Goal: Download file/media

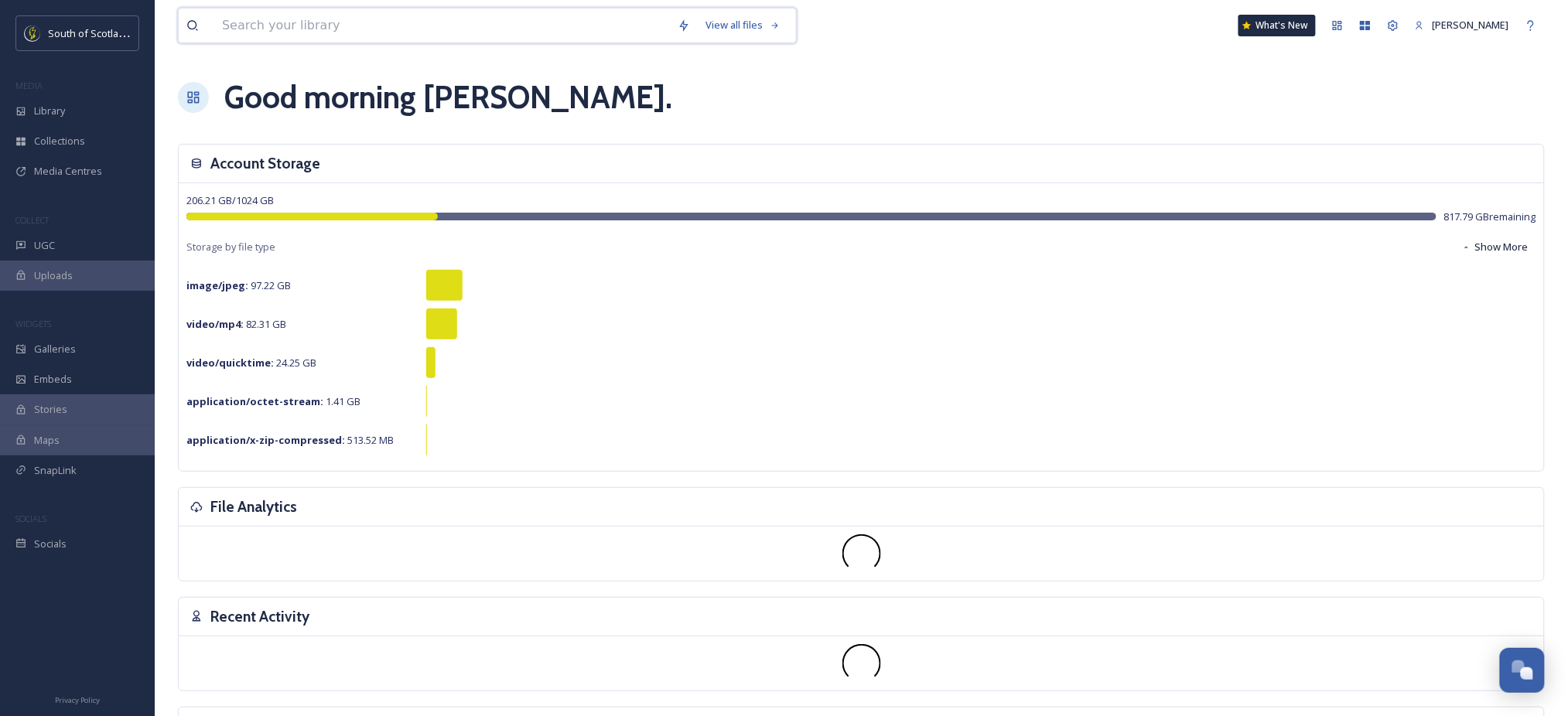
click at [438, 23] on input at bounding box center [441, 26] width 456 height 34
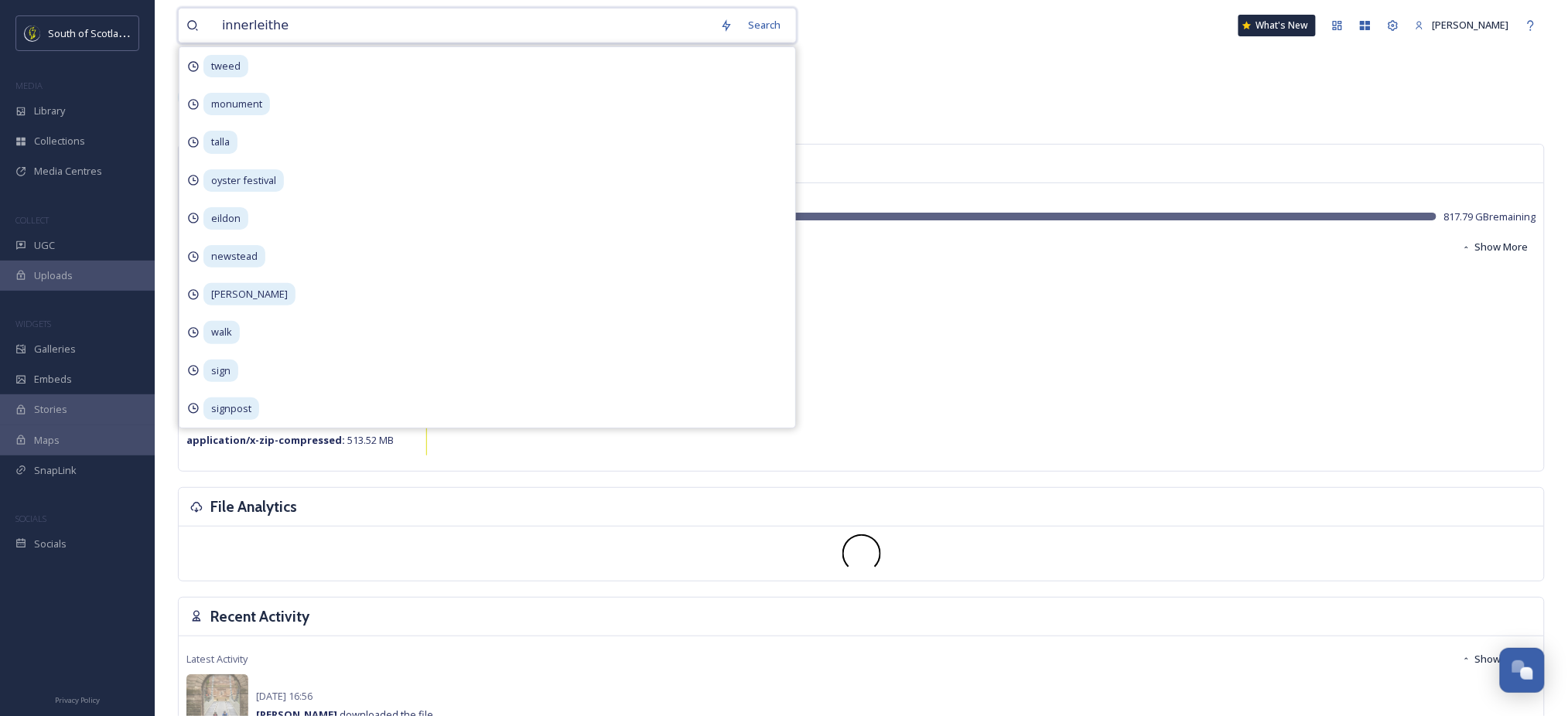
type input "innerleithen"
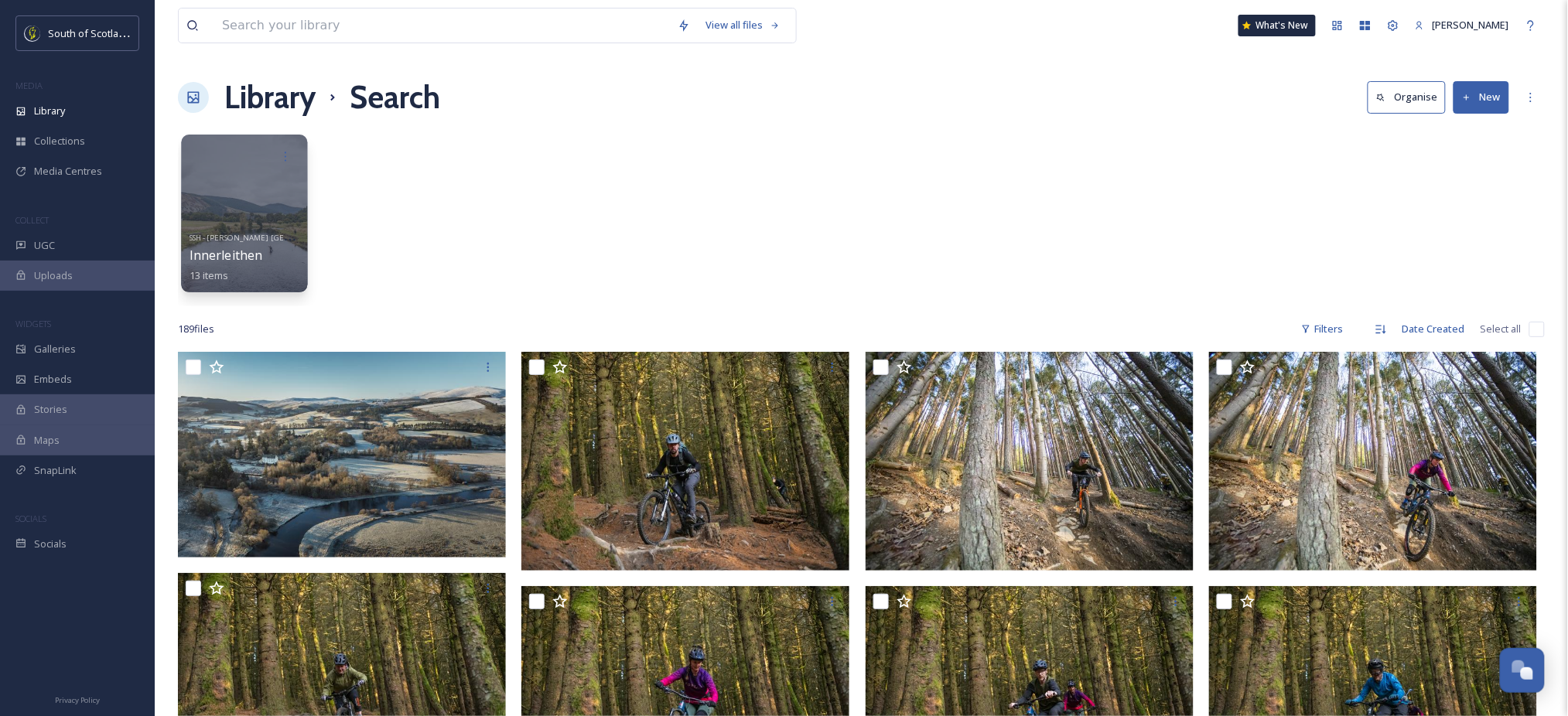
click at [234, 209] on div at bounding box center [244, 213] width 127 height 158
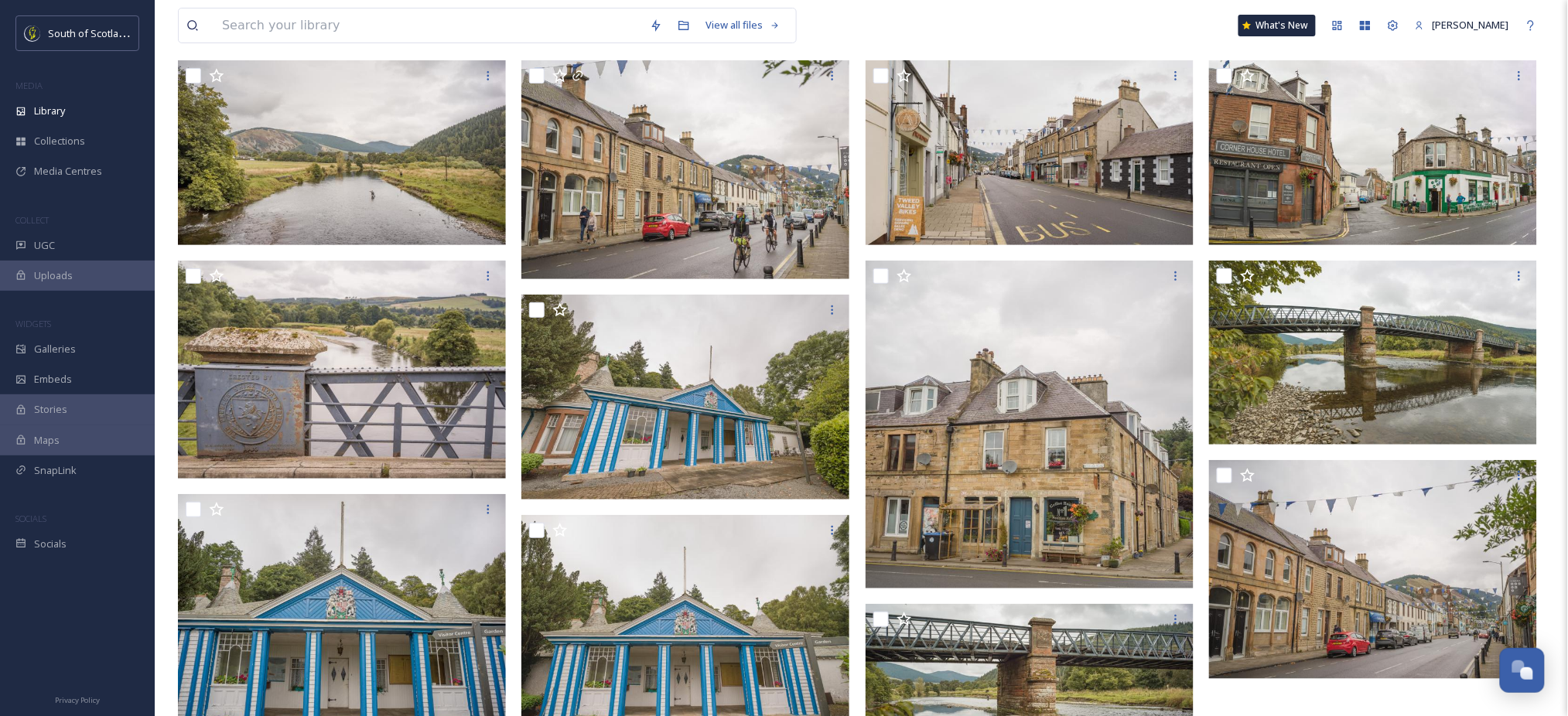
scroll to position [155, 0]
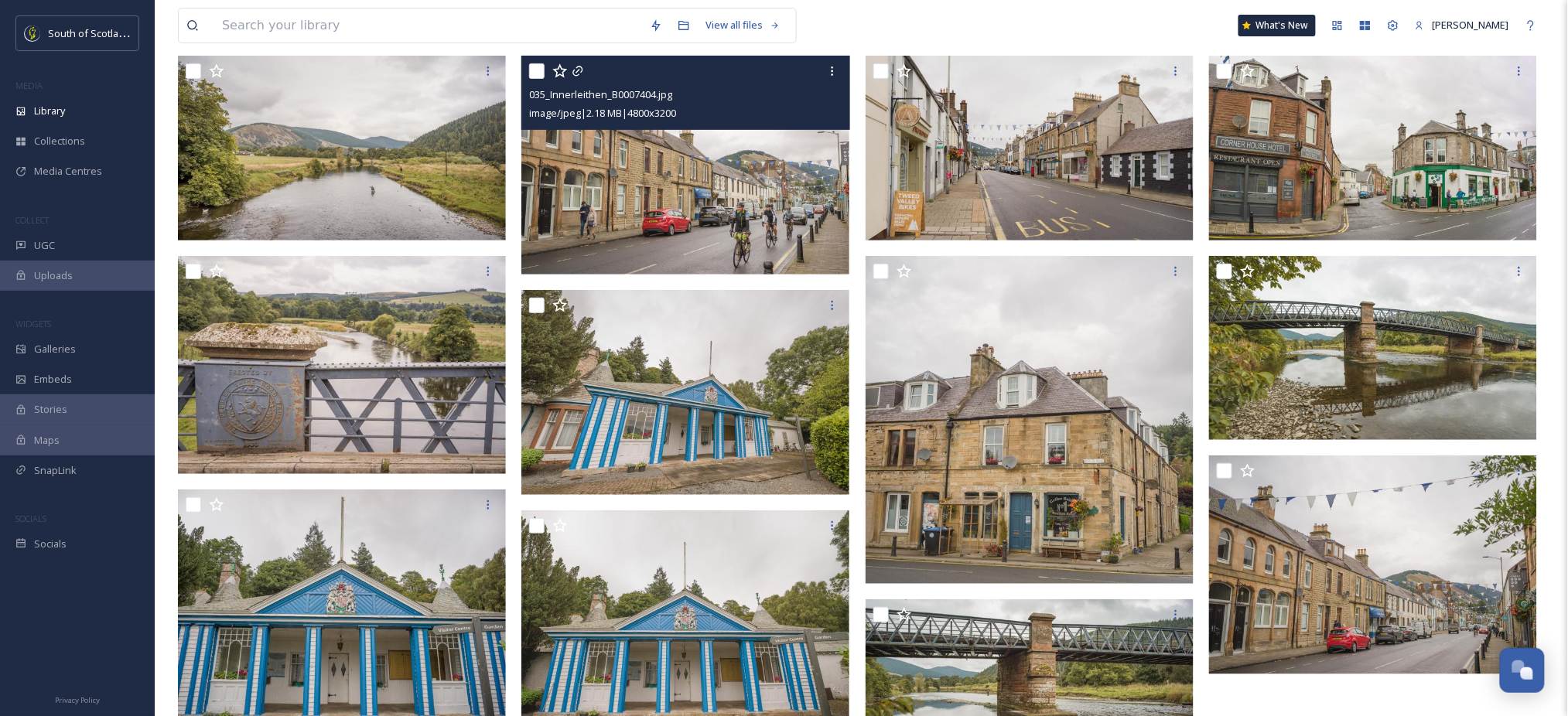
click at [699, 155] on img at bounding box center [685, 165] width 328 height 219
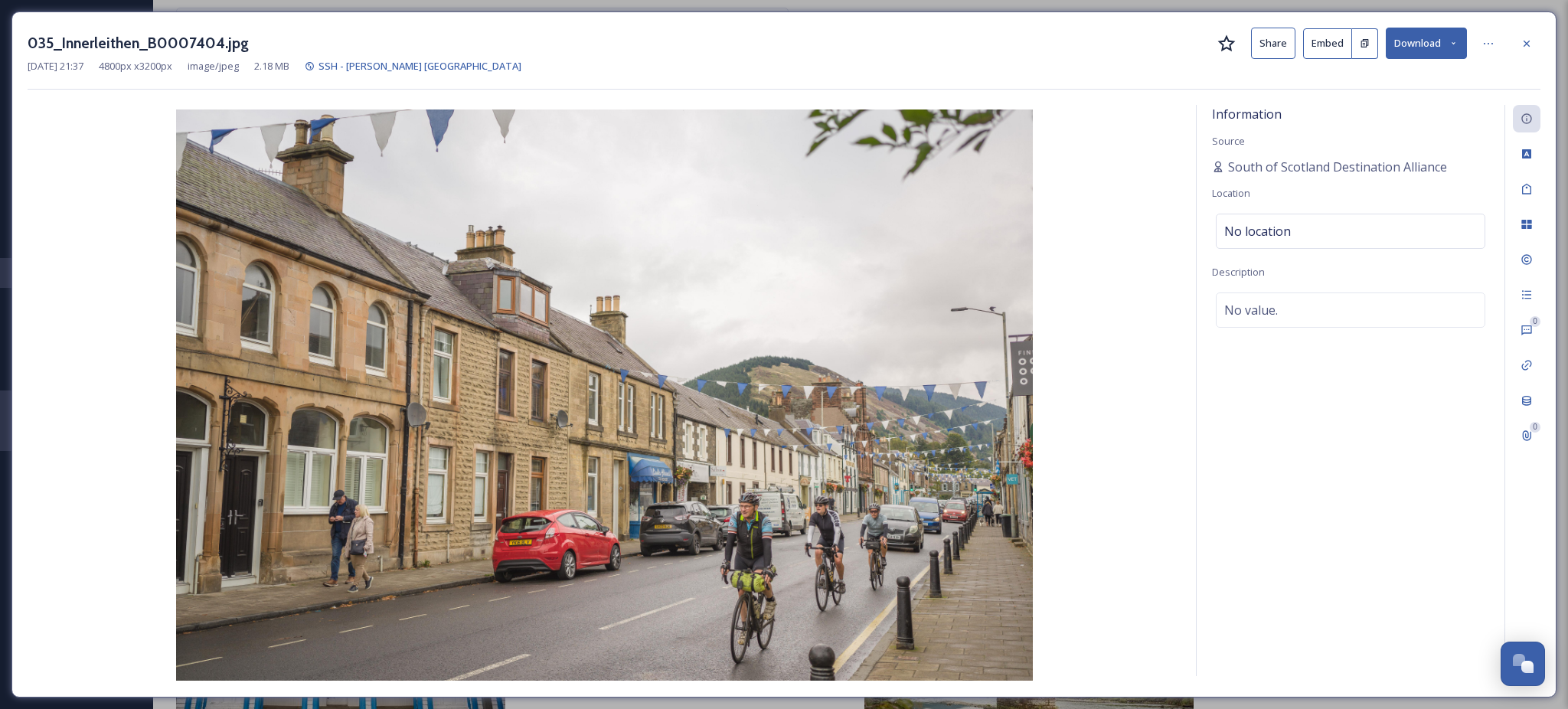
click at [1446, 40] on button "Download" at bounding box center [1426, 42] width 81 height 31
click at [1356, 121] on div "Download Large (2000 x 1333)" at bounding box center [1386, 108] width 160 height 30
click at [1528, 42] on icon at bounding box center [1526, 43] width 12 height 12
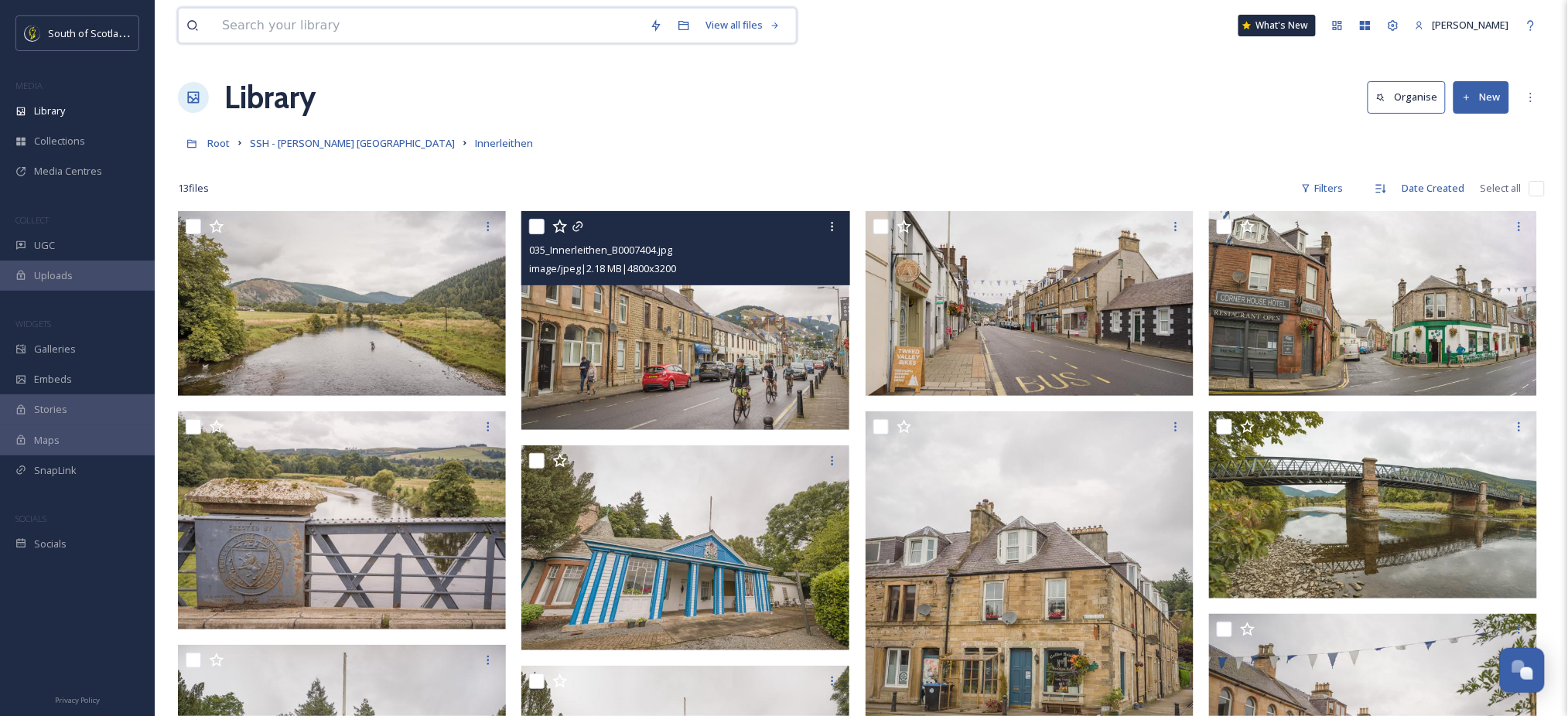
click at [420, 32] on input at bounding box center [428, 26] width 428 height 34
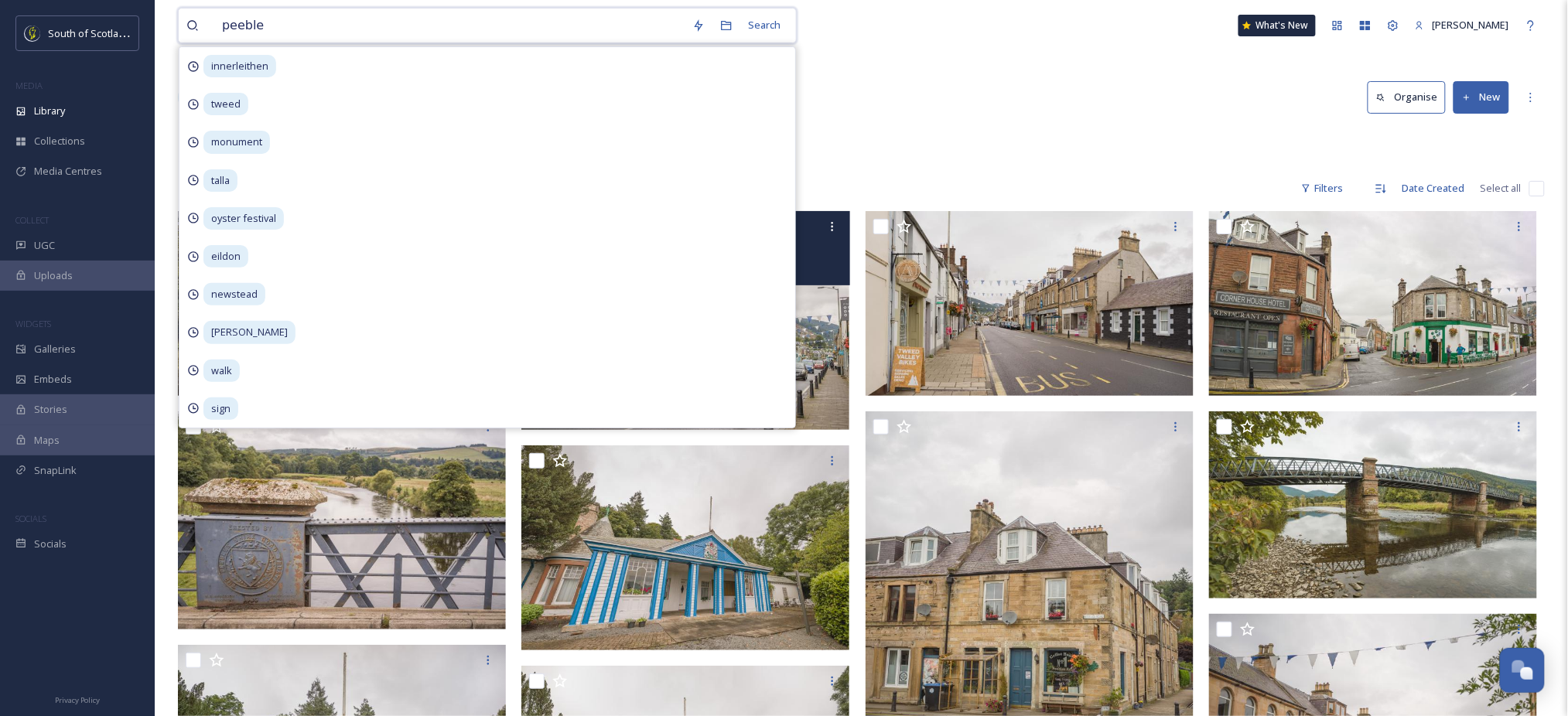
type input "[PERSON_NAME]"
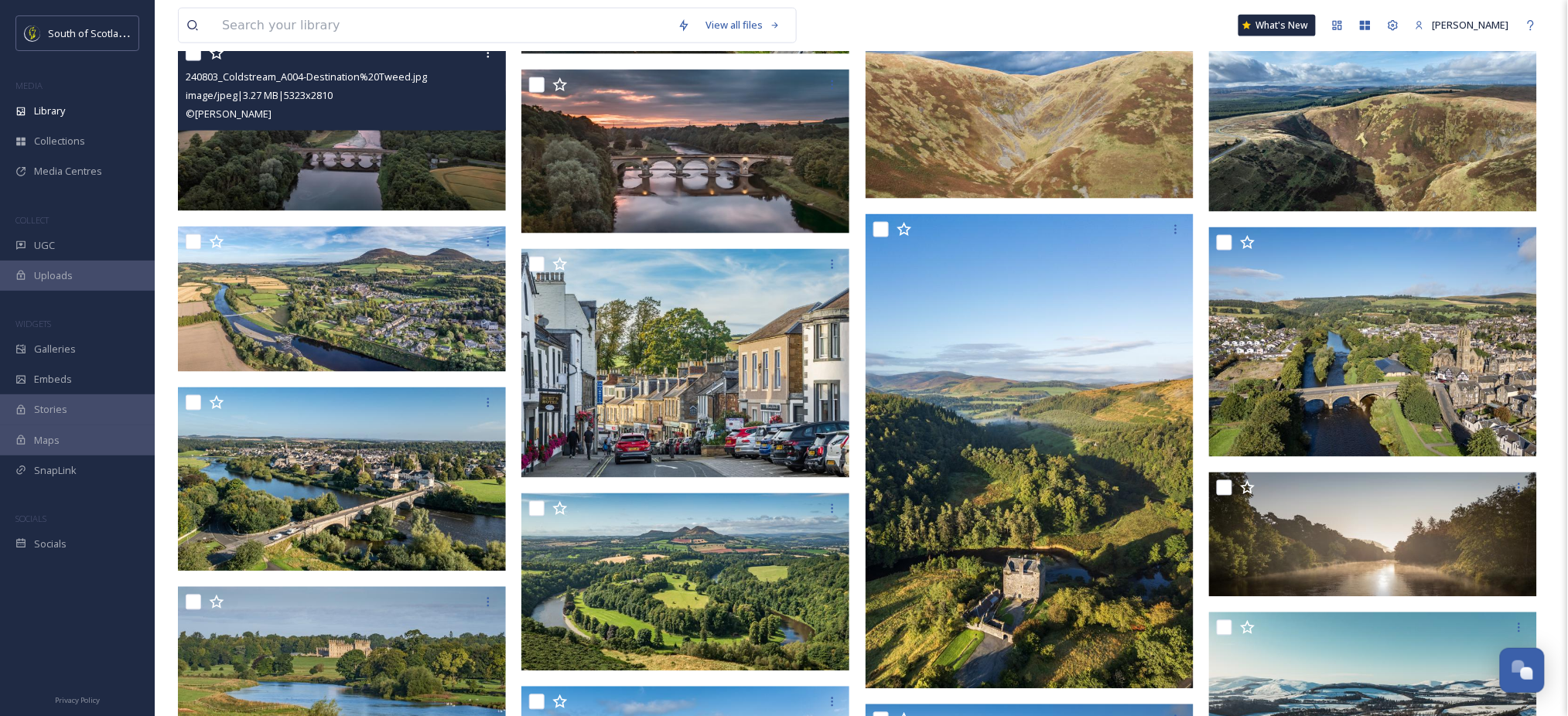
scroll to position [806, 0]
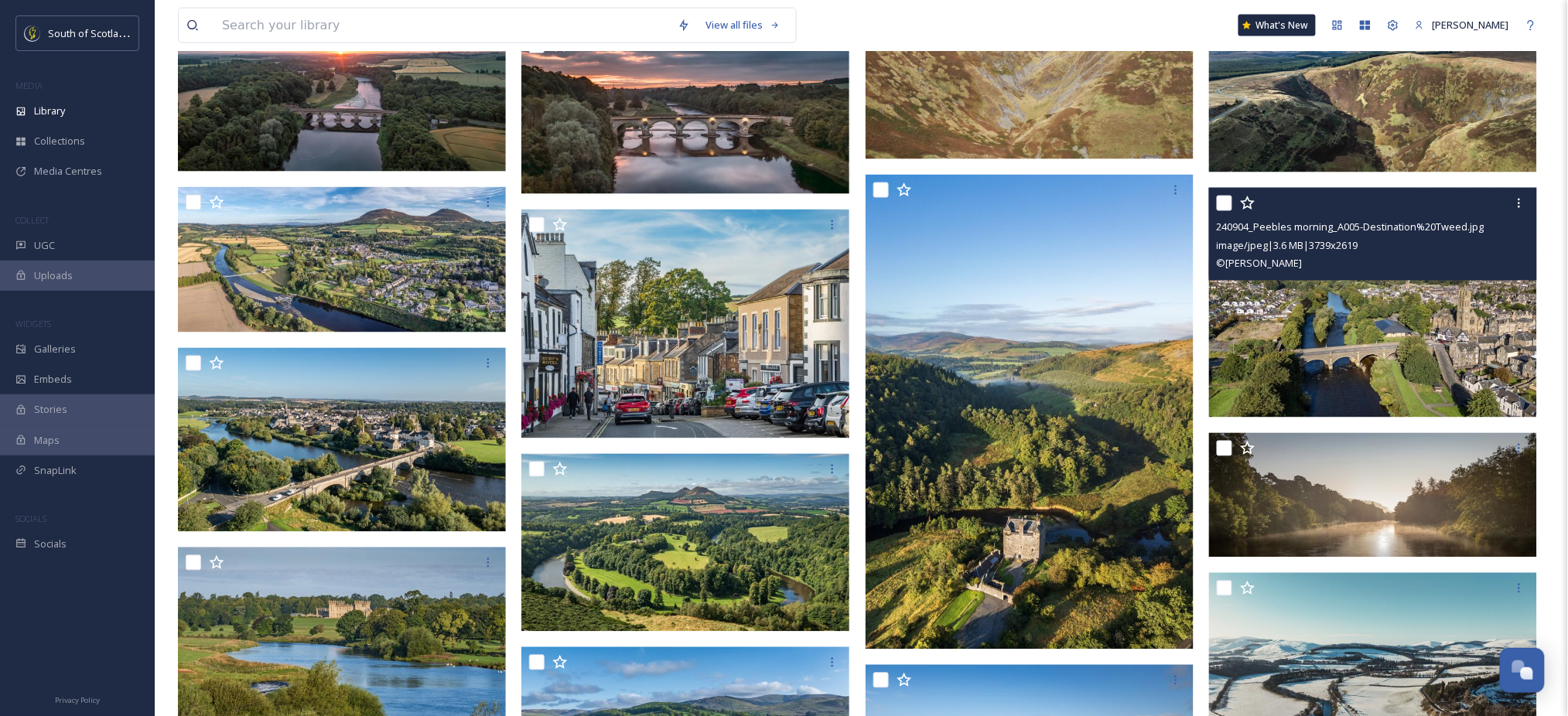
click at [1382, 358] on img at bounding box center [1373, 302] width 328 height 229
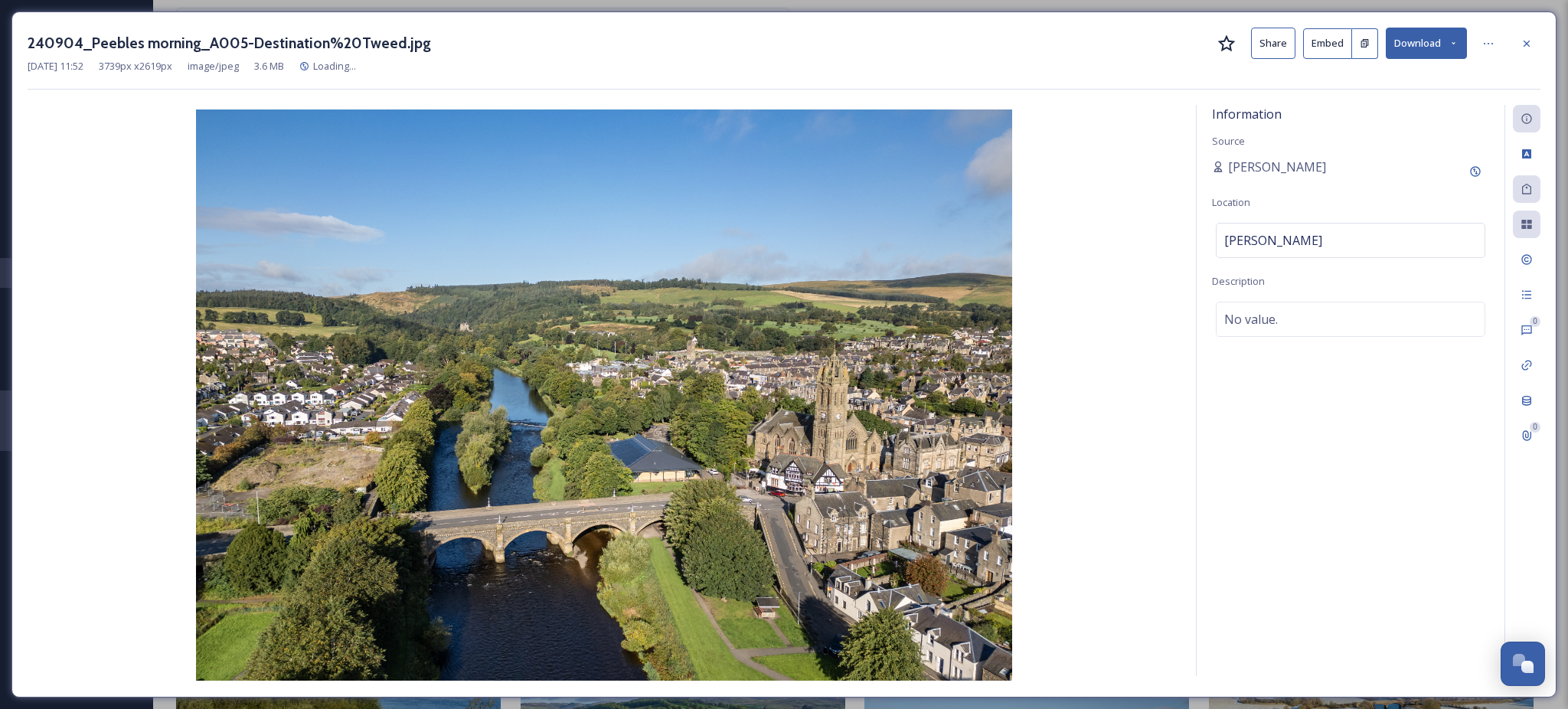
click at [1456, 42] on icon at bounding box center [1453, 43] width 10 height 10
click at [1356, 105] on span "Download Large (2000 x 1401)" at bounding box center [1381, 107] width 135 height 14
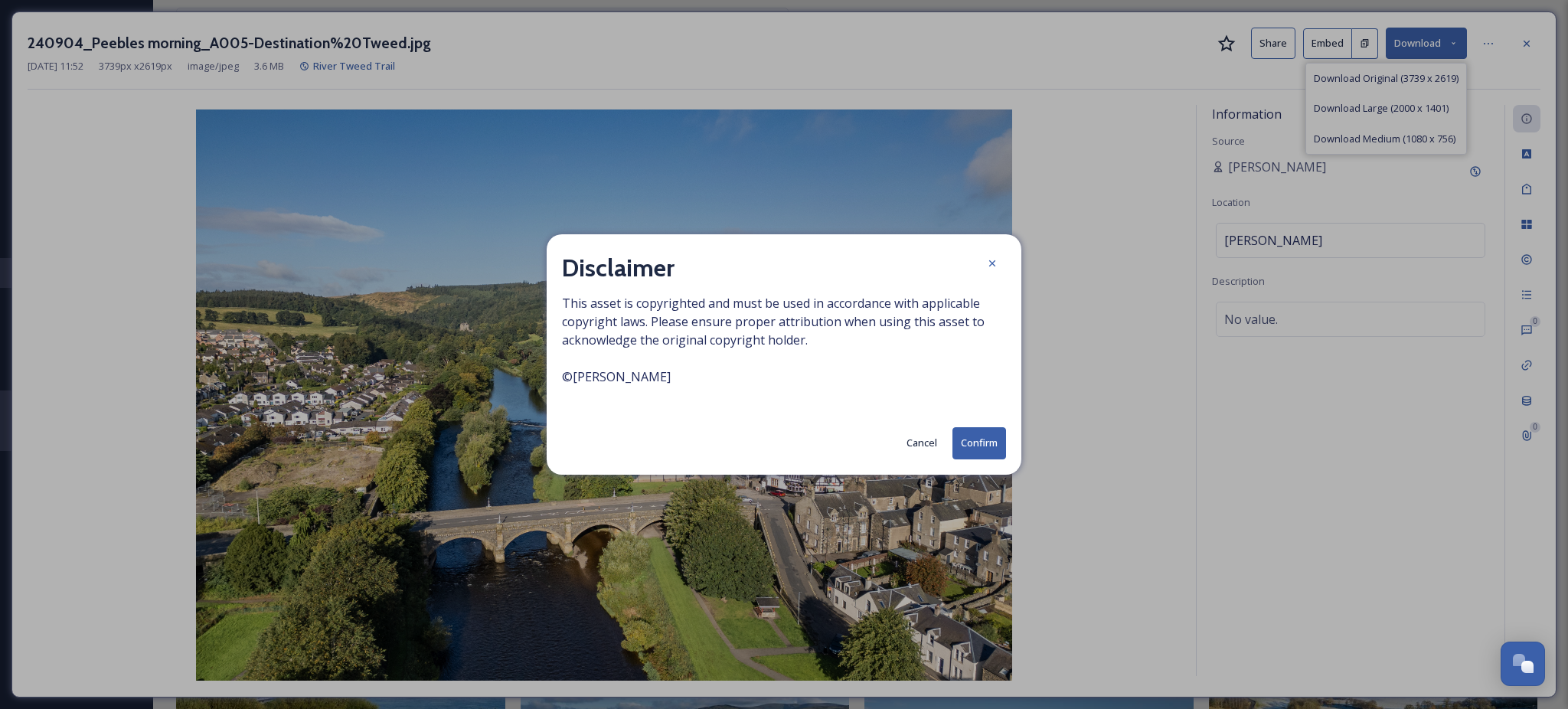
click at [958, 437] on button "Confirm" at bounding box center [978, 443] width 54 height 31
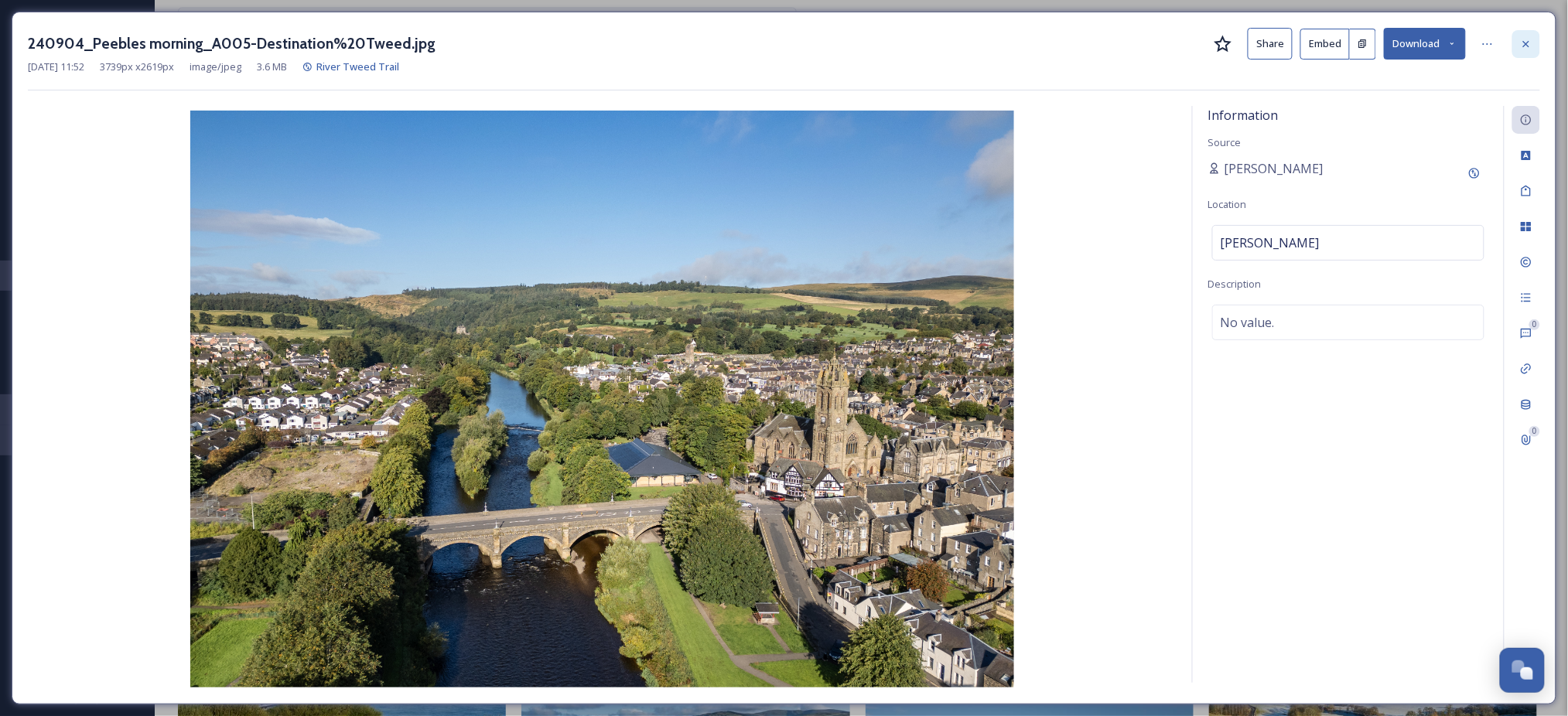
click at [1527, 51] on div at bounding box center [1525, 44] width 28 height 28
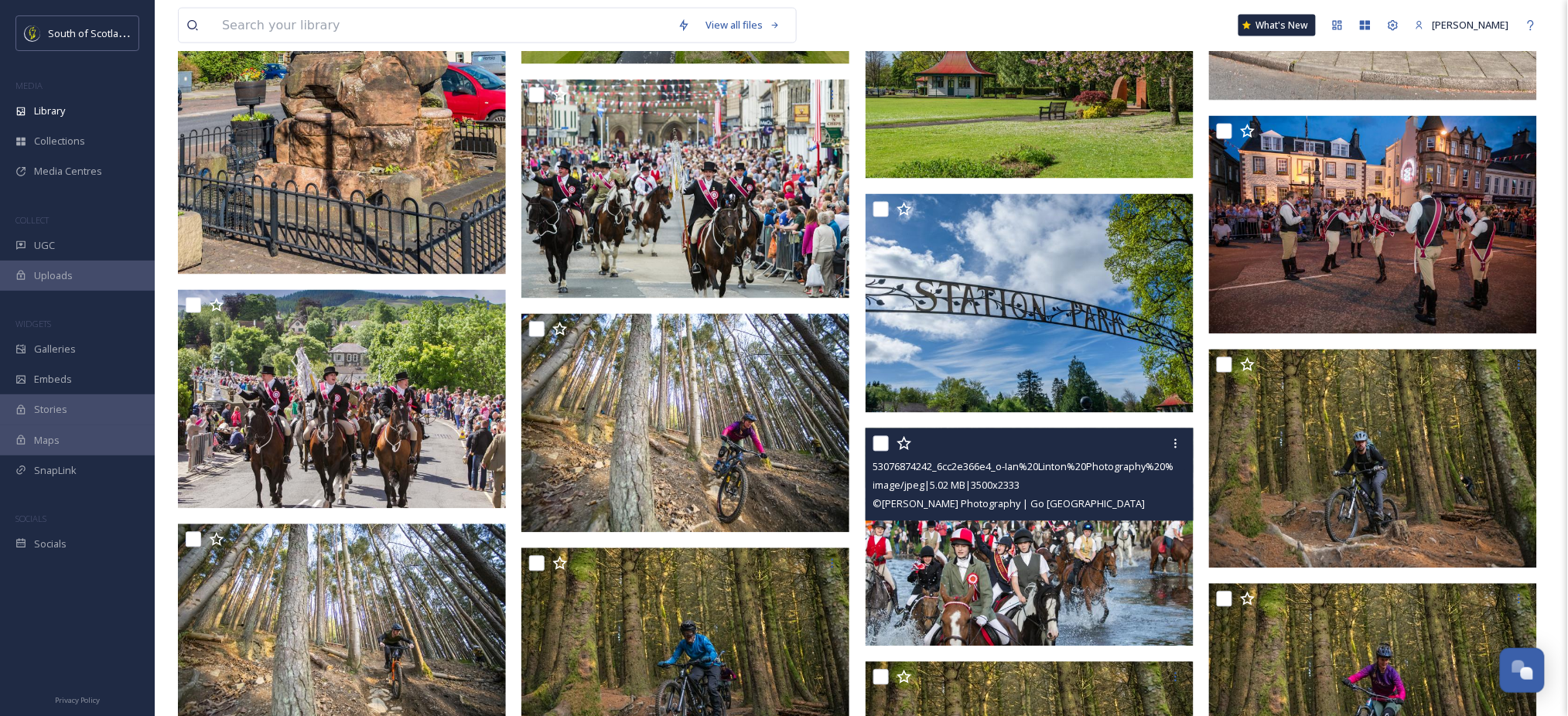
scroll to position [2990, 0]
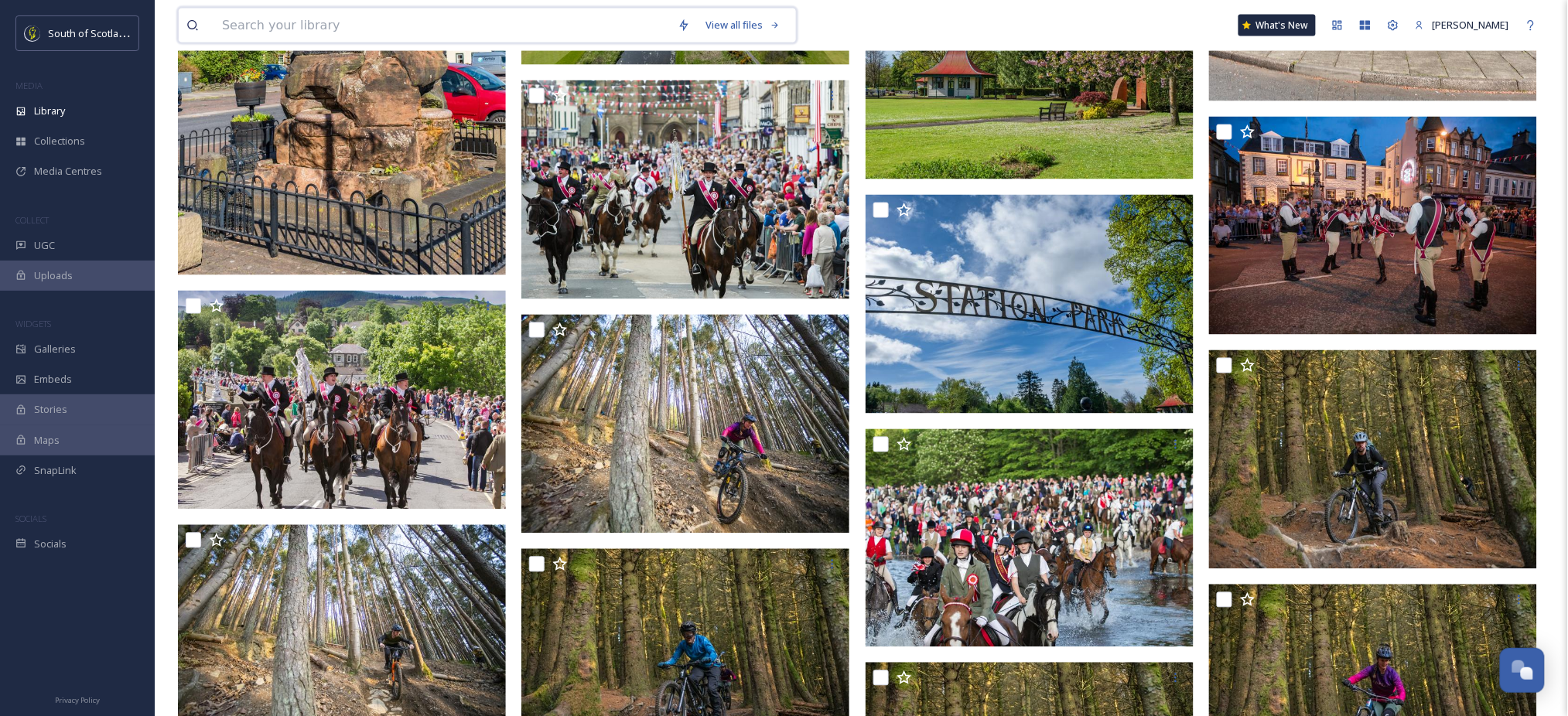
click at [398, 23] on input at bounding box center [441, 26] width 456 height 34
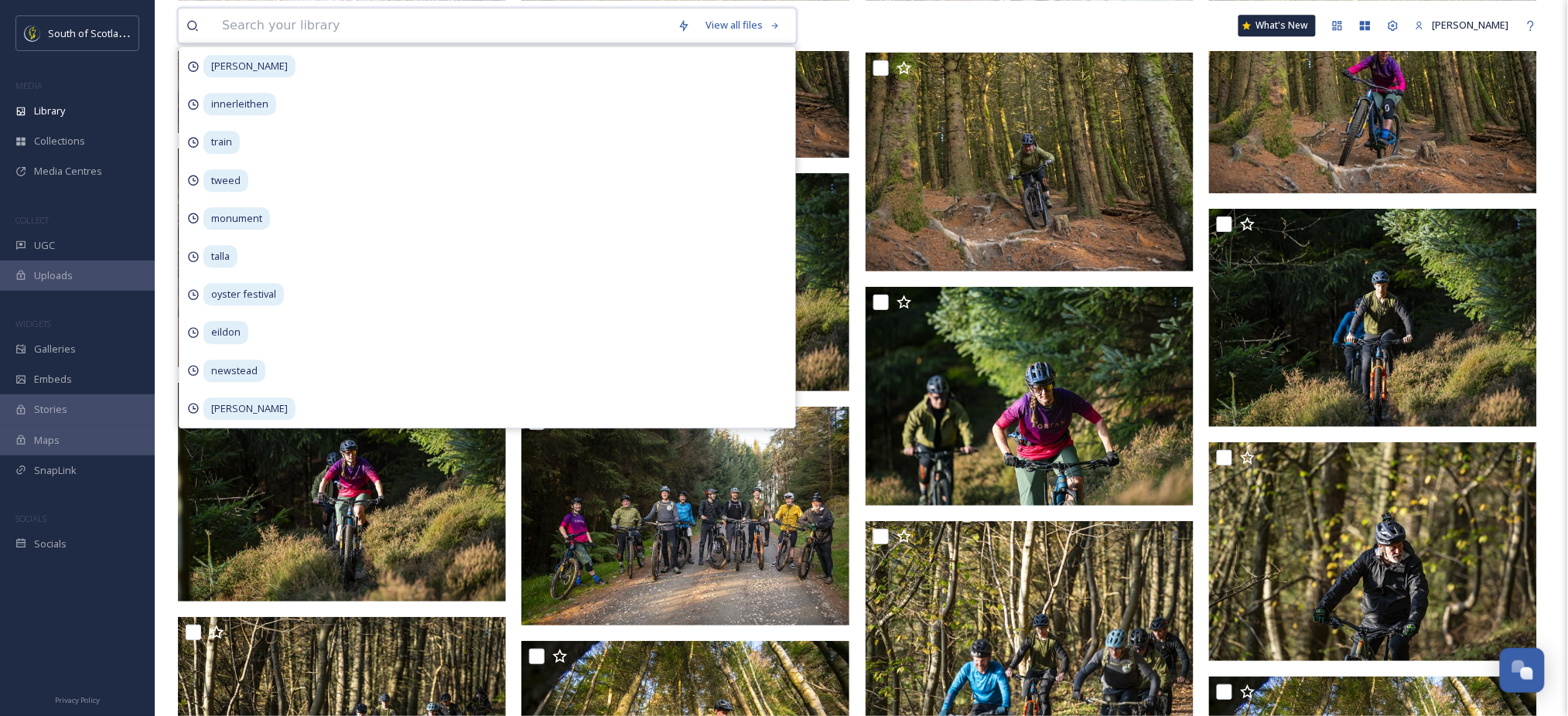
scroll to position [3606, 0]
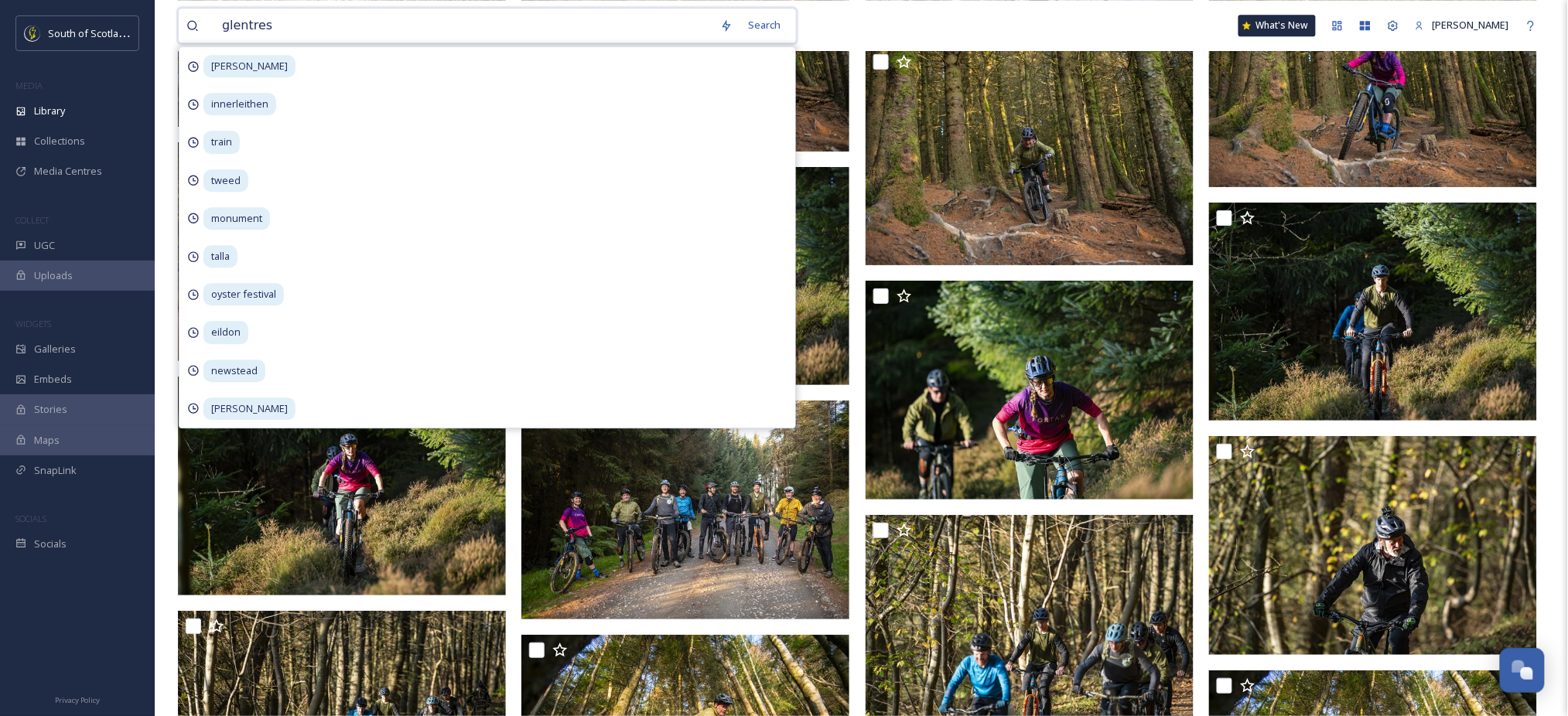
type input "glentress"
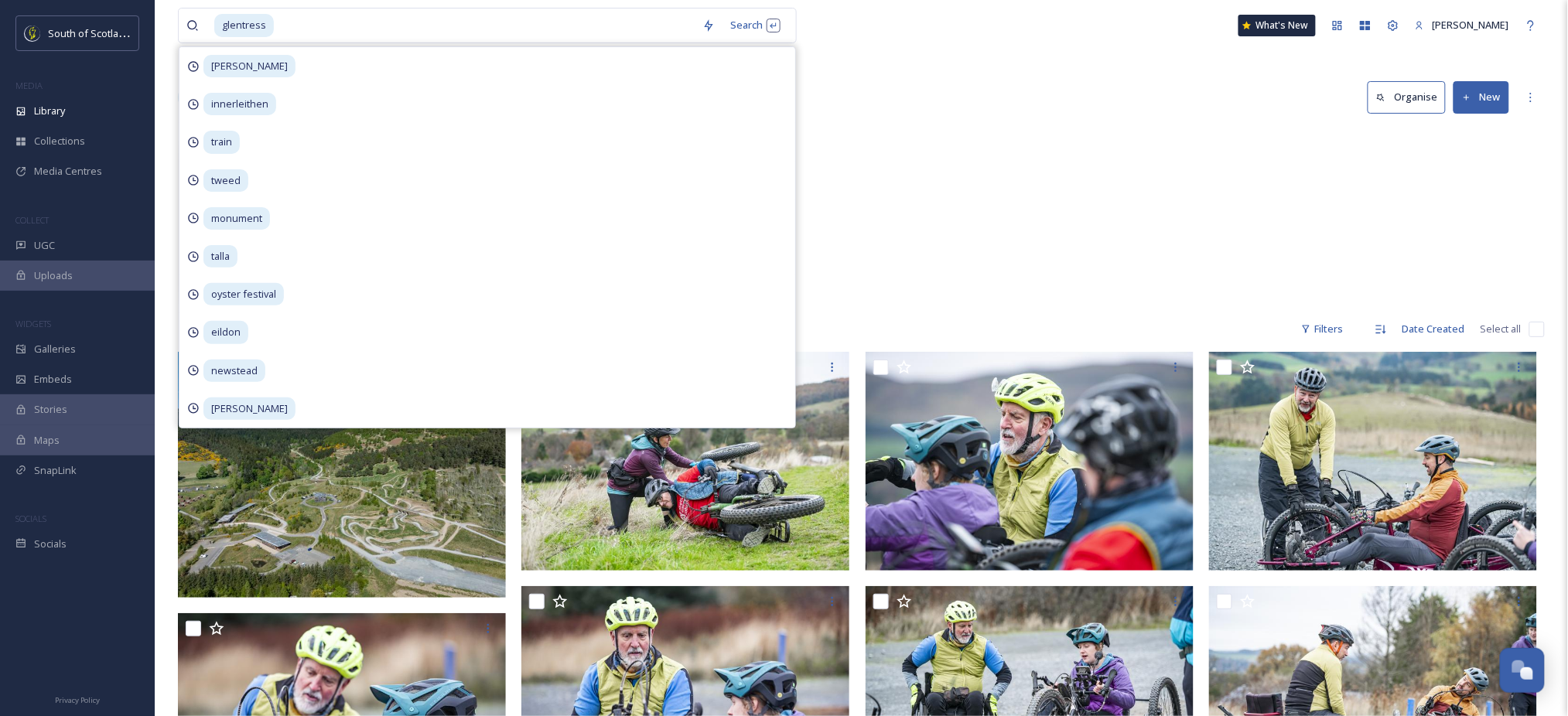
click at [1058, 209] on div "Scottish Borders Glentress & 7 Stanes (c Forestry & Land [GEOGRAPHIC_DATA]) 35 …" at bounding box center [861, 217] width 1366 height 178
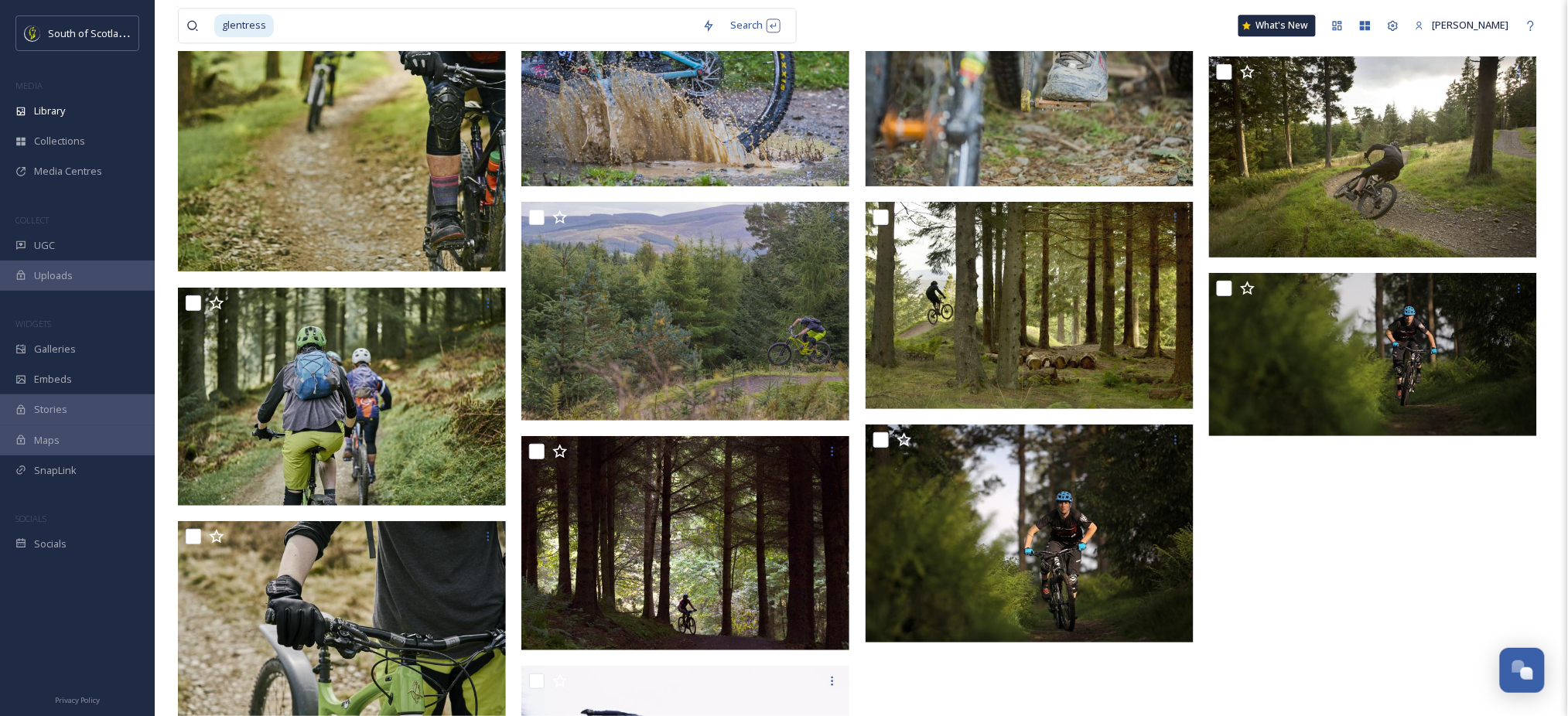
scroll to position [9932, 0]
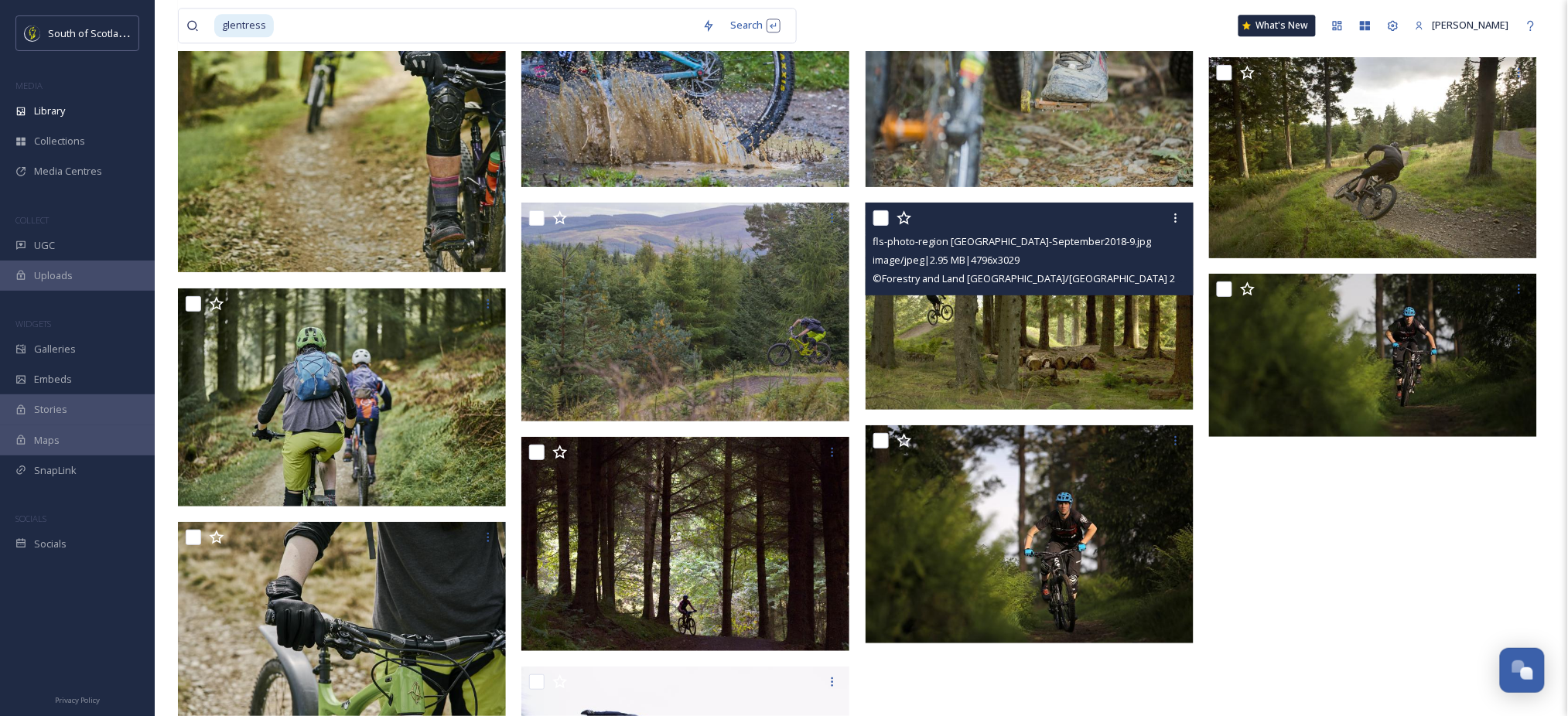
click at [1091, 351] on img at bounding box center [1029, 306] width 328 height 207
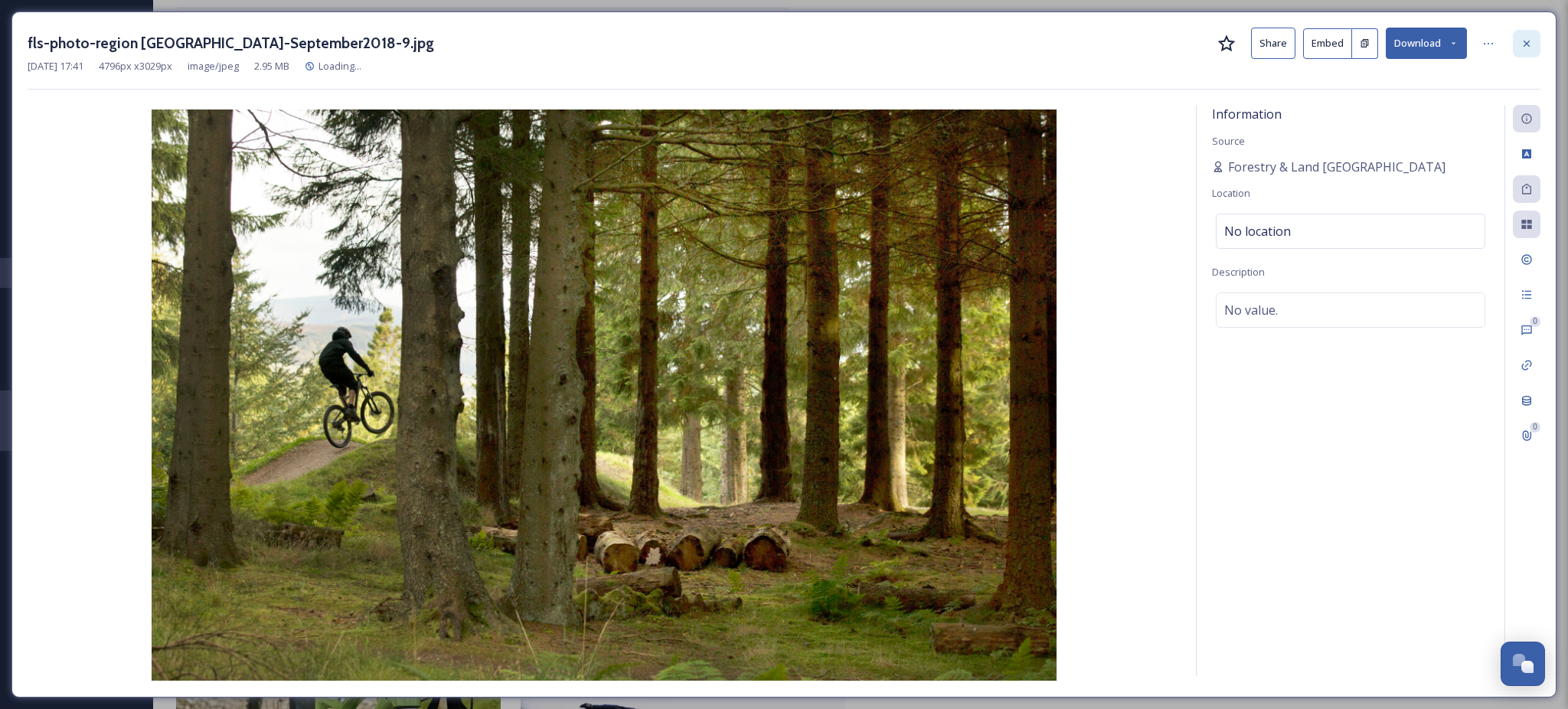
click at [1532, 45] on icon at bounding box center [1526, 43] width 12 height 12
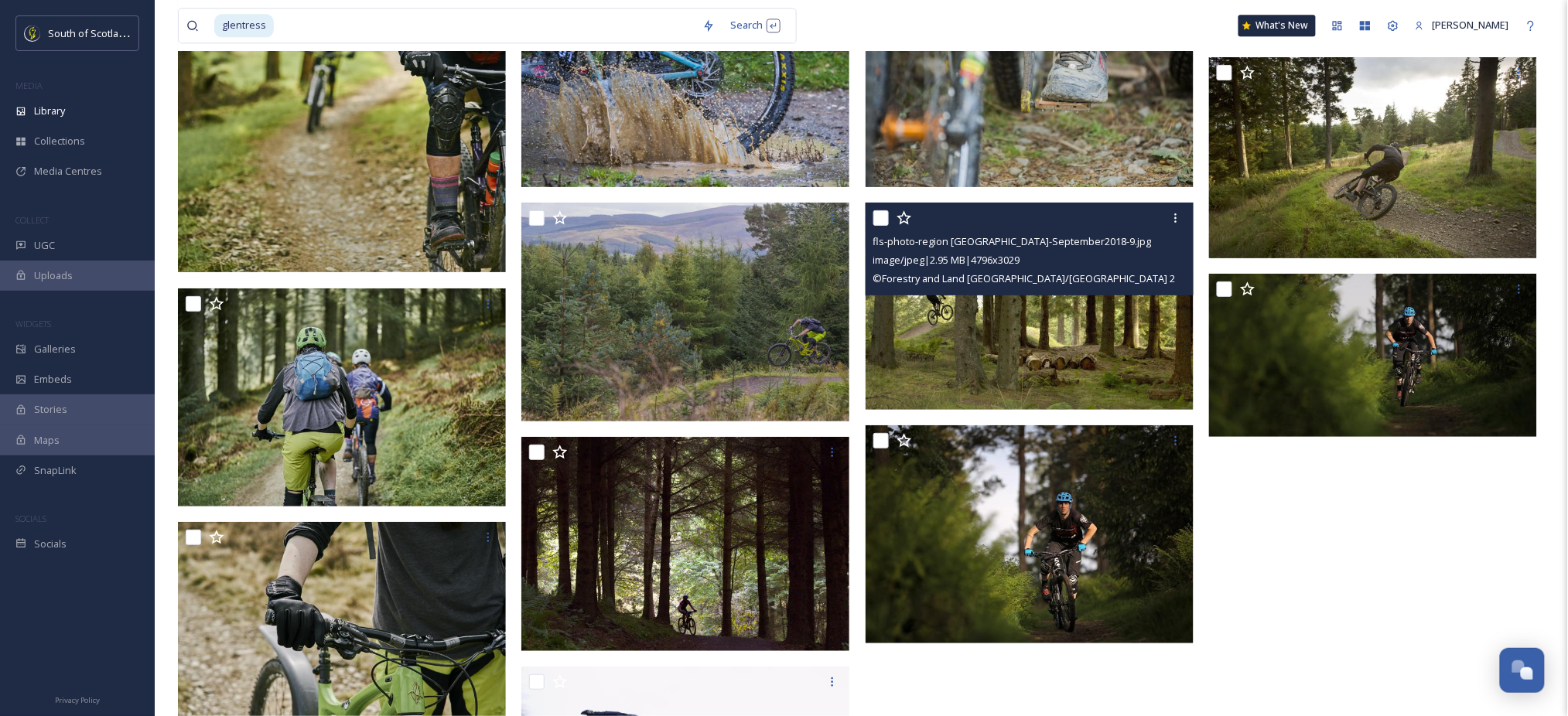
click at [998, 341] on img at bounding box center [1029, 306] width 328 height 207
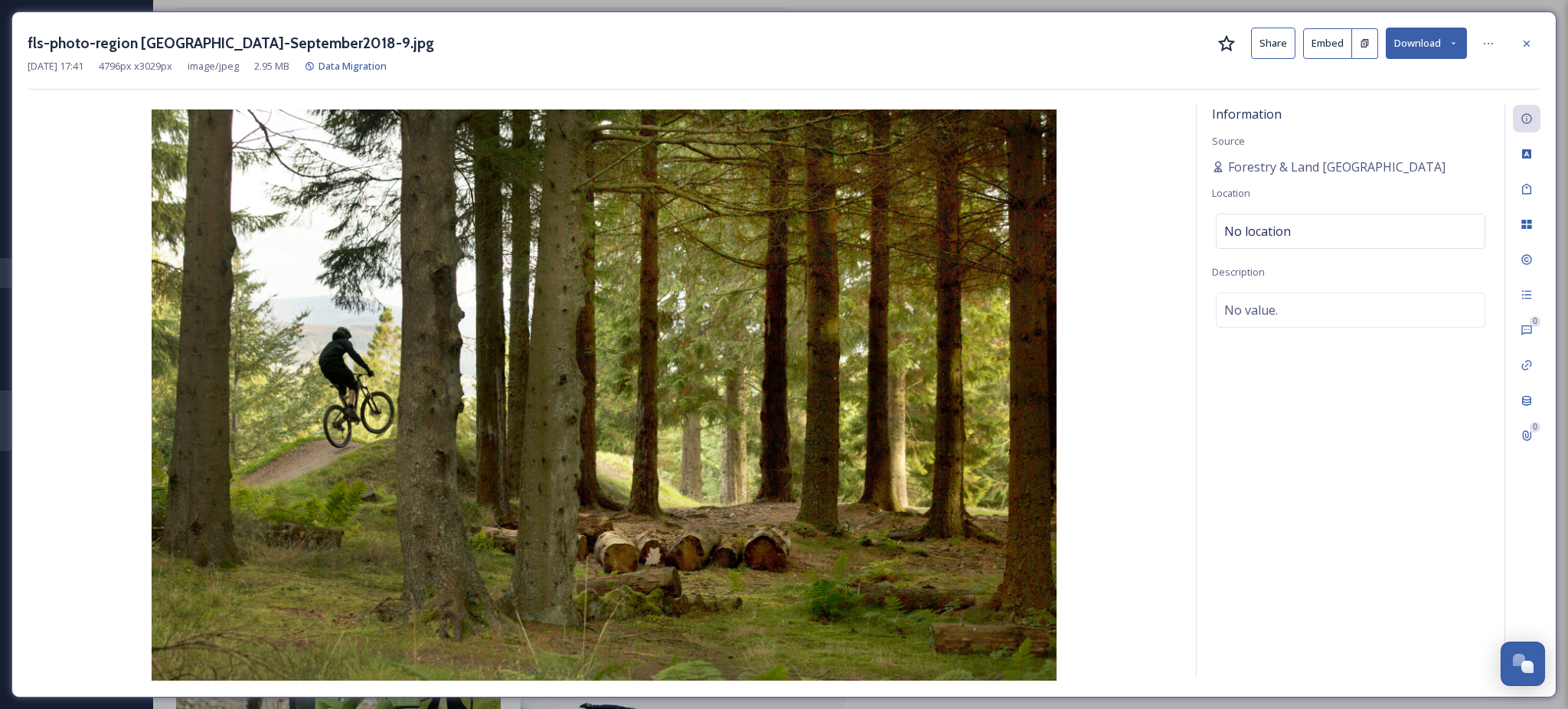
click at [1448, 53] on button "Download" at bounding box center [1426, 42] width 81 height 31
click at [1410, 104] on span "Download Large (2000 x 1263)" at bounding box center [1381, 107] width 135 height 14
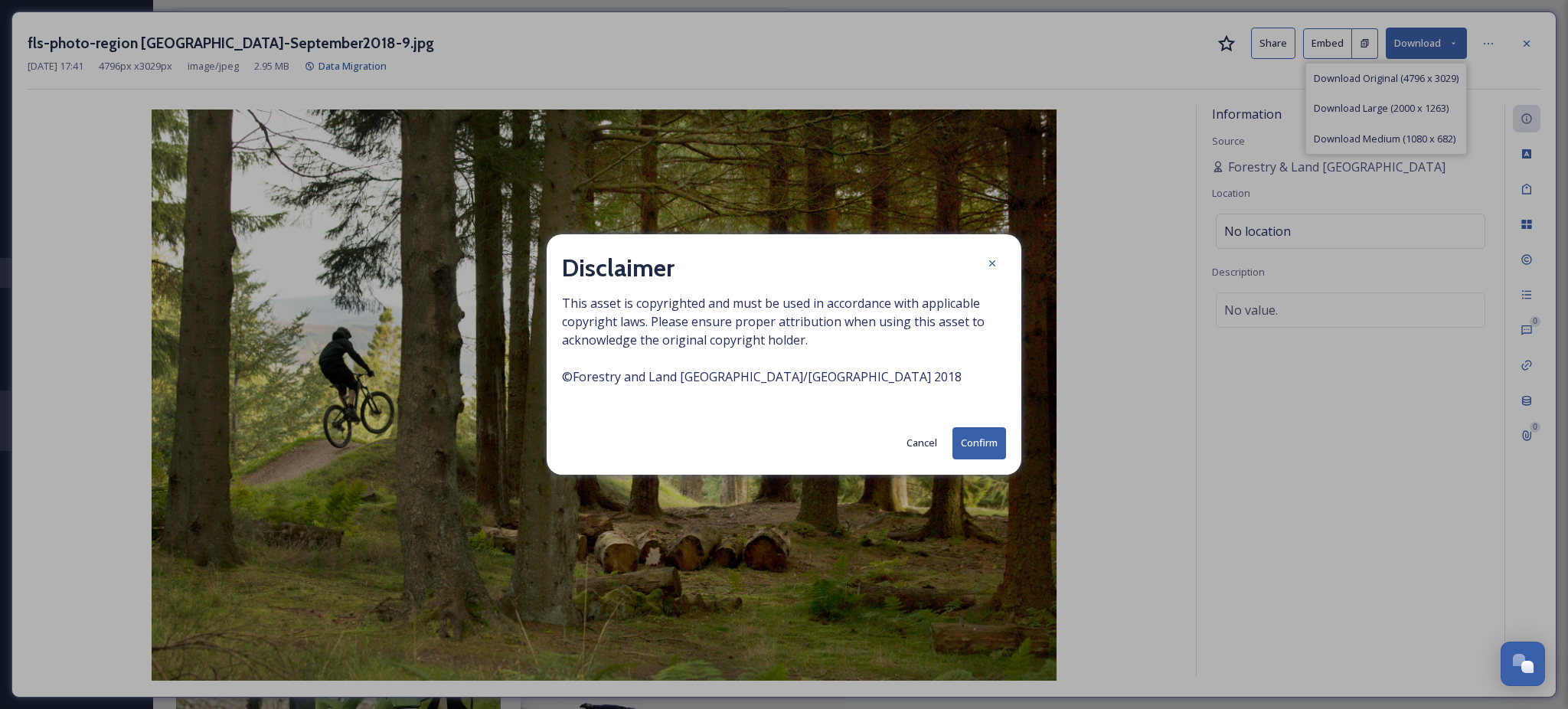
click at [980, 434] on button "Confirm" at bounding box center [978, 443] width 54 height 31
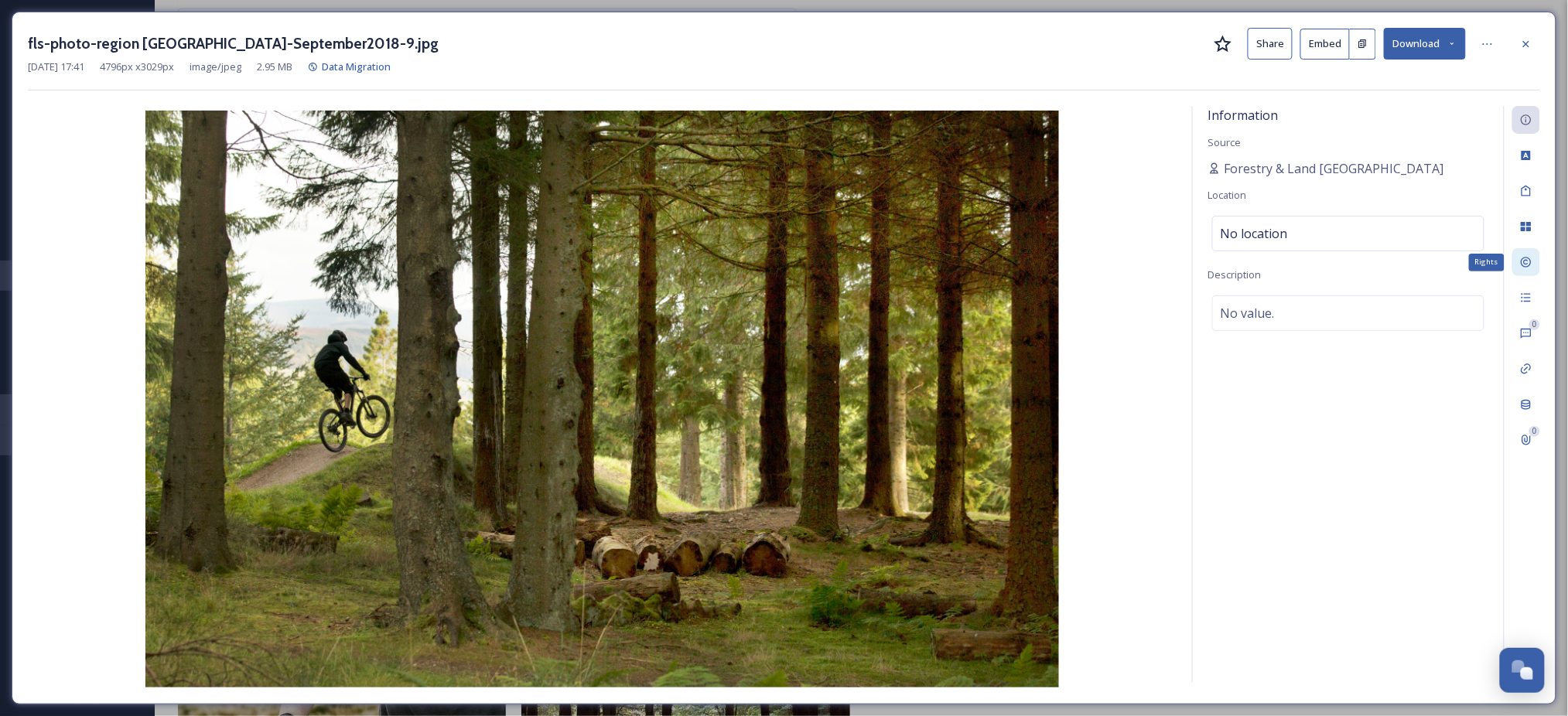
click at [1533, 260] on div "Rights" at bounding box center [1525, 261] width 28 height 28
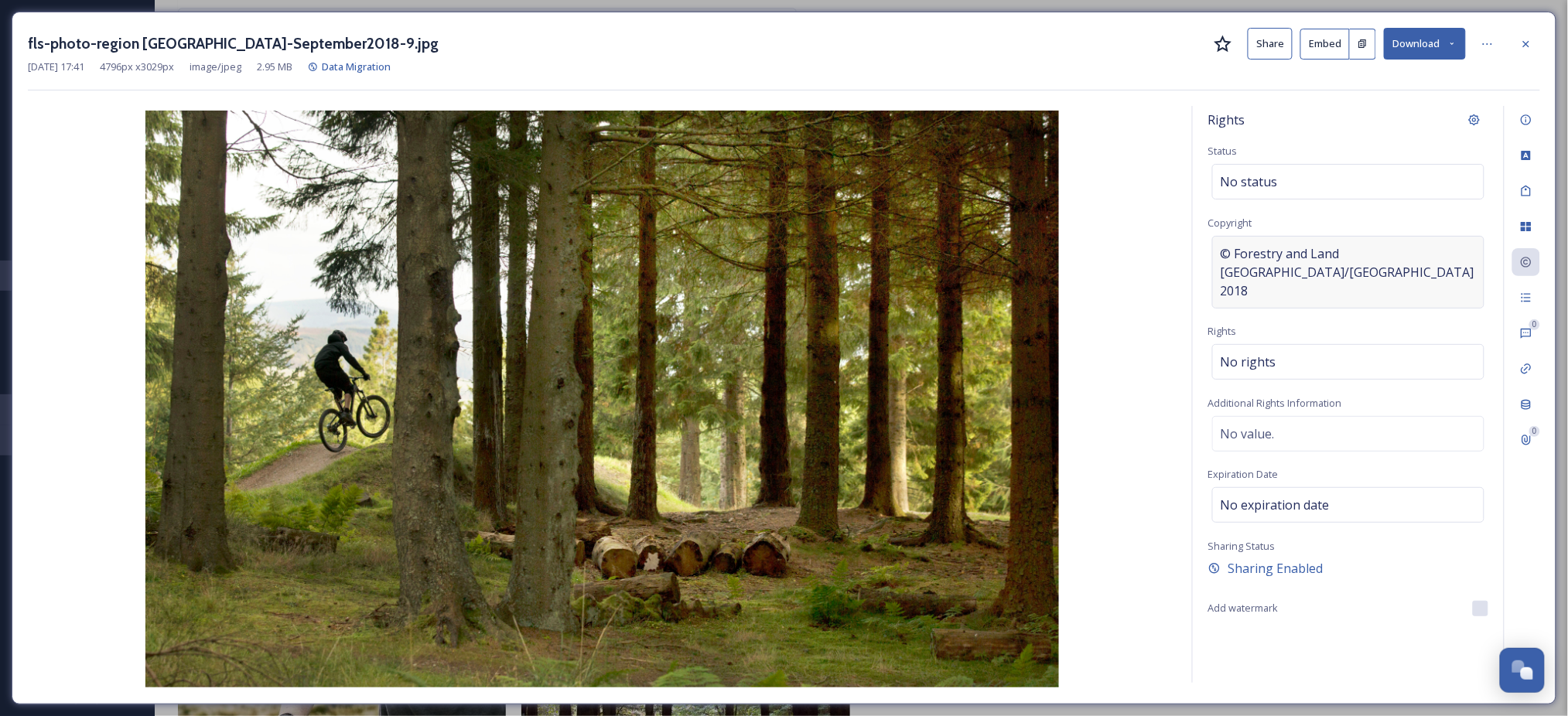
click at [1457, 252] on div "© Forestry and Land [GEOGRAPHIC_DATA]/[GEOGRAPHIC_DATA] 2018" at bounding box center [1348, 272] width 272 height 72
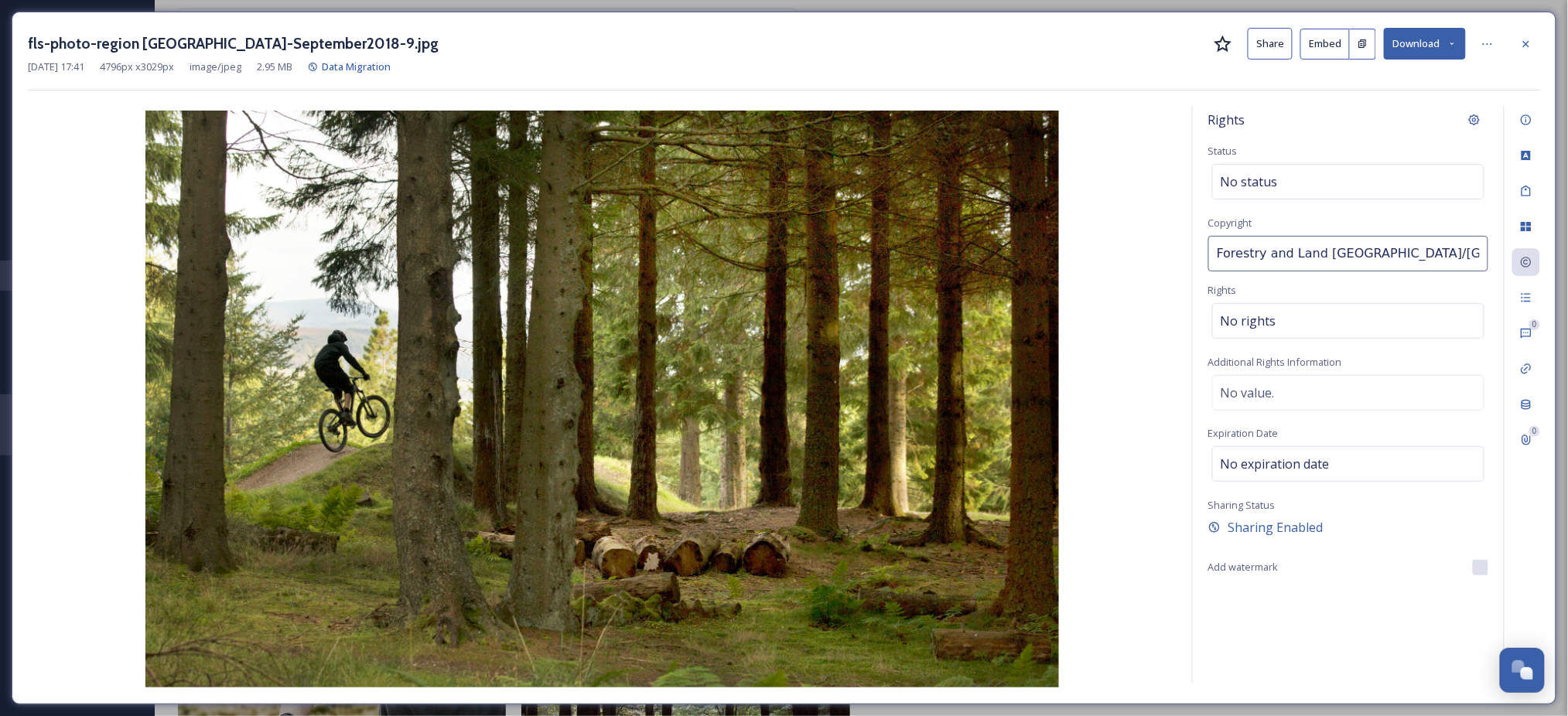
drag, startPoint x: 1367, startPoint y: 254, endPoint x: 1188, endPoint y: 238, distance: 179.7
click at [1188, 238] on div "Rights Status No status Copyright Forestry and Land [GEOGRAPHIC_DATA]/[GEOGRAPH…" at bounding box center [783, 397] width 1512 height 582
click at [1519, 48] on icon at bounding box center [1525, 44] width 12 height 12
